Goal: Information Seeking & Learning: Understand process/instructions

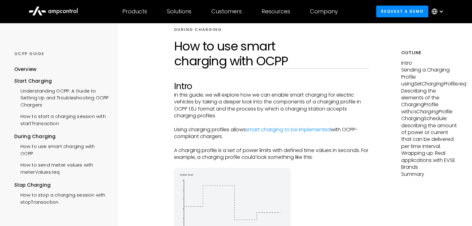
scroll to position [1336, 0]
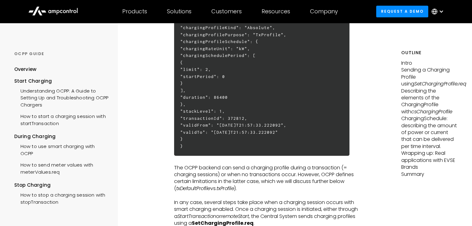
scroll to position [1261, 0]
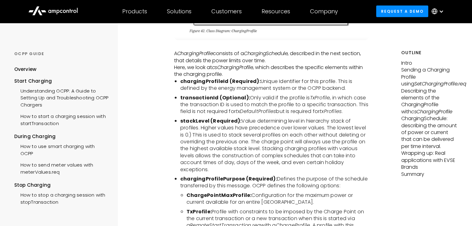
click at [206, 120] on li "stackLevel (Required): Value determining level in hierarchy stack of profiles. …" at bounding box center [274, 146] width 188 height 56
drag, startPoint x: 222, startPoint y: 163, endPoint x: 180, endPoint y: 111, distance: 66.6
click at [180, 118] on li "stackLevel (Required): Value determining level in hierarchy stack of profiles. …" at bounding box center [274, 146] width 188 height 56
copy li "stackLevel (Required): Value determining level in hierarchy stack of profiles. …"
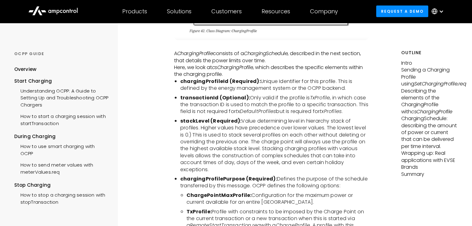
click at [255, 158] on li "stackLevel (Required): Value determining level in hierarchy stack of profiles. …" at bounding box center [274, 146] width 188 height 56
click at [233, 192] on b "ChargePointMaxProfile:" at bounding box center [218, 195] width 65 height 7
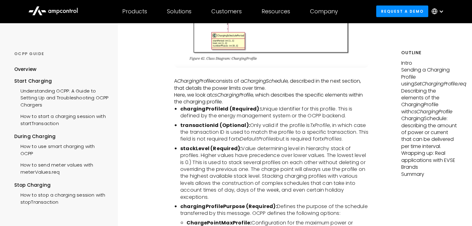
scroll to position [1233, 0]
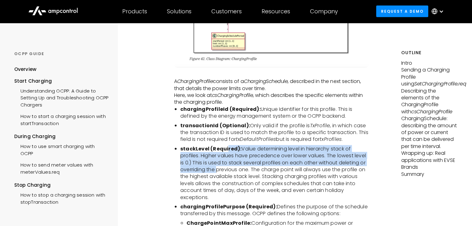
drag, startPoint x: 227, startPoint y: 144, endPoint x: 215, endPoint y: 158, distance: 18.4
click at [215, 158] on li "stackLevel (Required): Value determining level in hierarchy stack of profiles. …" at bounding box center [274, 174] width 188 height 56
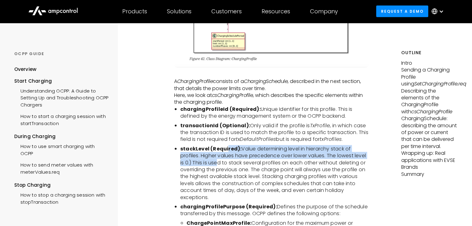
click at [215, 158] on li "stackLevel (Required): Value determining level in hierarchy stack of profiles. …" at bounding box center [274, 174] width 188 height 56
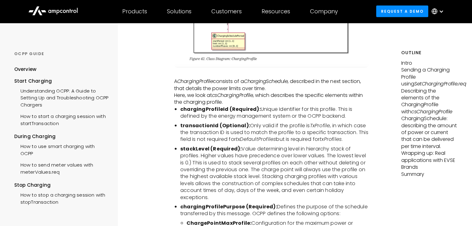
click at [221, 189] on li "stackLevel (Required): Value determining level in hierarchy stack of profiles. …" at bounding box center [274, 174] width 188 height 56
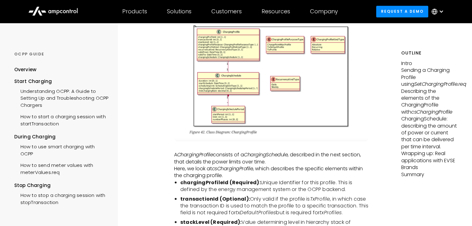
scroll to position [1271, 0]
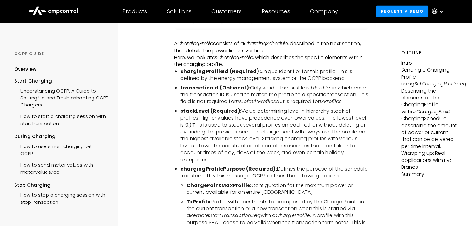
click at [221, 151] on li "stackLevel (Required): Value determining level in hierarchy stack of profiles. …" at bounding box center [274, 136] width 188 height 56
drag, startPoint x: 217, startPoint y: 152, endPoint x: 176, endPoint y: 103, distance: 63.6
click at [180, 108] on li "stackLevel (Required): Value determining level in hierarchy stack of profiles. …" at bounding box center [274, 136] width 188 height 56
click at [214, 153] on li "stackLevel (Required): Value determining level in hierarchy stack of profiles. …" at bounding box center [274, 136] width 188 height 56
drag, startPoint x: 211, startPoint y: 153, endPoint x: 180, endPoint y: 101, distance: 60.4
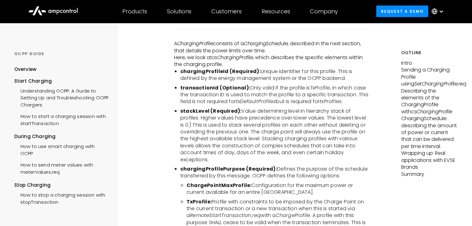
click at [180, 108] on li "stackLevel (Required): Value determining level in hierarchy stack of profiles. …" at bounding box center [274, 136] width 188 height 56
click at [223, 143] on li "stackLevel (Required): Value determining level in hierarchy stack of profiles. …" at bounding box center [274, 136] width 188 height 56
click at [221, 150] on li "stackLevel (Required): Value determining level in hierarchy stack of profiles. …" at bounding box center [274, 136] width 188 height 56
drag, startPoint x: 211, startPoint y: 152, endPoint x: 180, endPoint y: 105, distance: 56.7
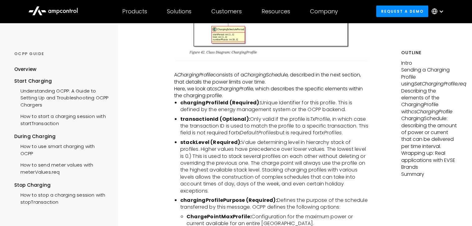
scroll to position [1248, 0]
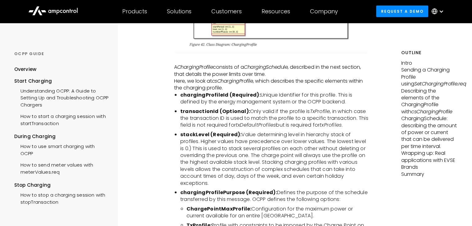
click at [253, 148] on li "stackLevel (Required): Value determining level in hierarchy stack of profiles. …" at bounding box center [274, 159] width 188 height 56
click at [251, 173] on li "stackLevel (Required): Value determining level in hierarchy stack of profiles. …" at bounding box center [274, 159] width 188 height 56
click at [260, 159] on li "stackLevel (Required): Value determining level in hierarchy stack of profiles. …" at bounding box center [274, 159] width 188 height 56
click at [223, 134] on li "stackLevel (Required): Value determining level in hierarchy stack of profiles. …" at bounding box center [274, 159] width 188 height 56
